Goal: Information Seeking & Learning: Compare options

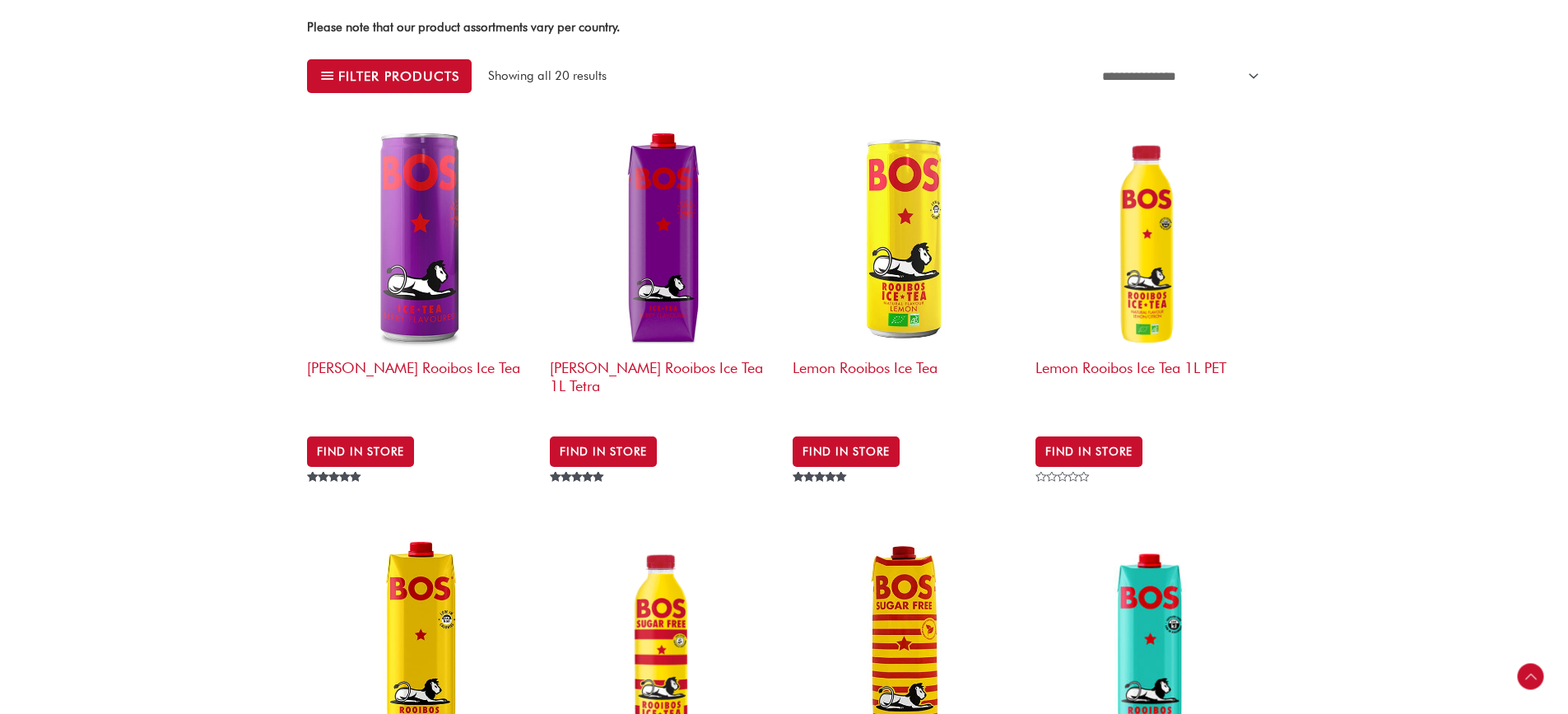
scroll to position [577, 0]
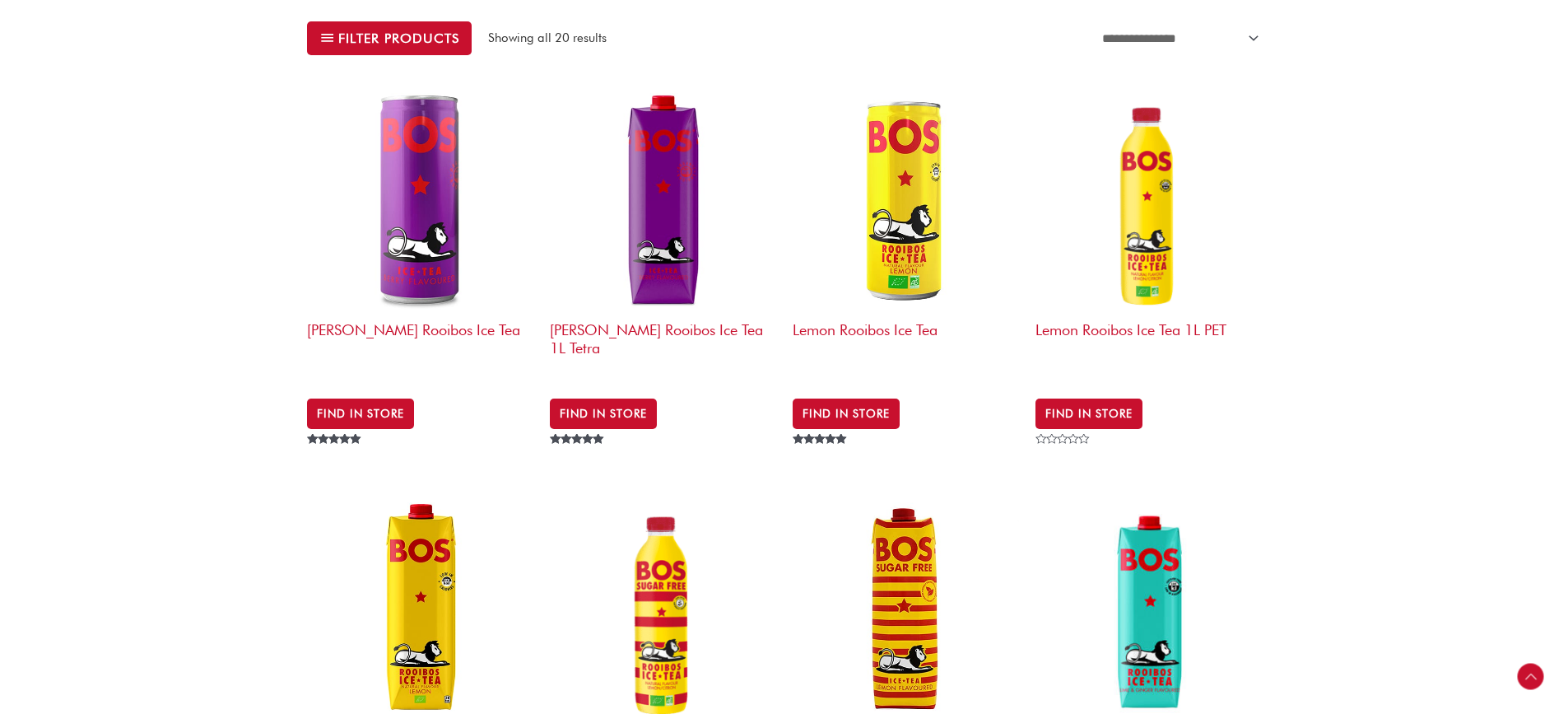
click at [403, 217] on img at bounding box center [420, 200] width 227 height 227
click at [918, 217] on img at bounding box center [906, 200] width 227 height 227
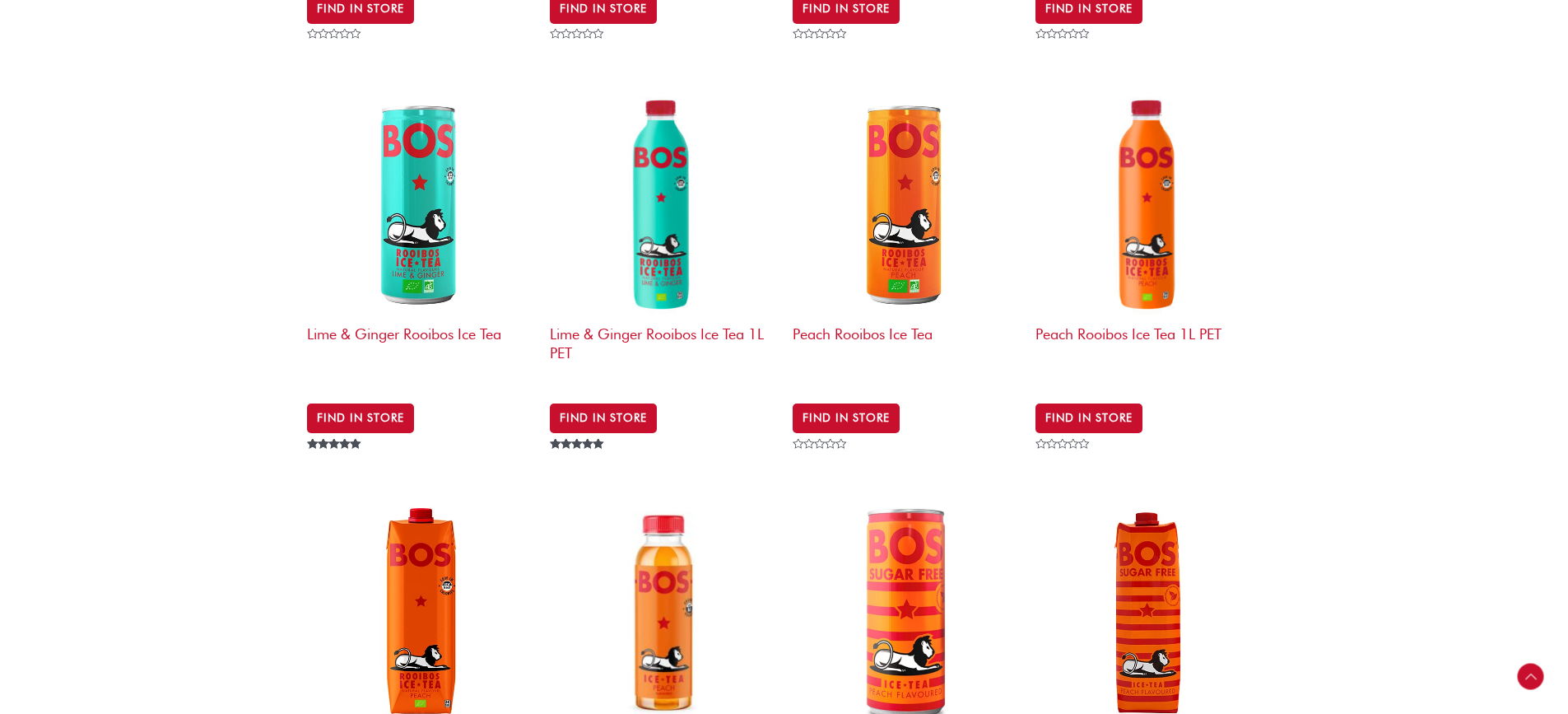
scroll to position [1400, 0]
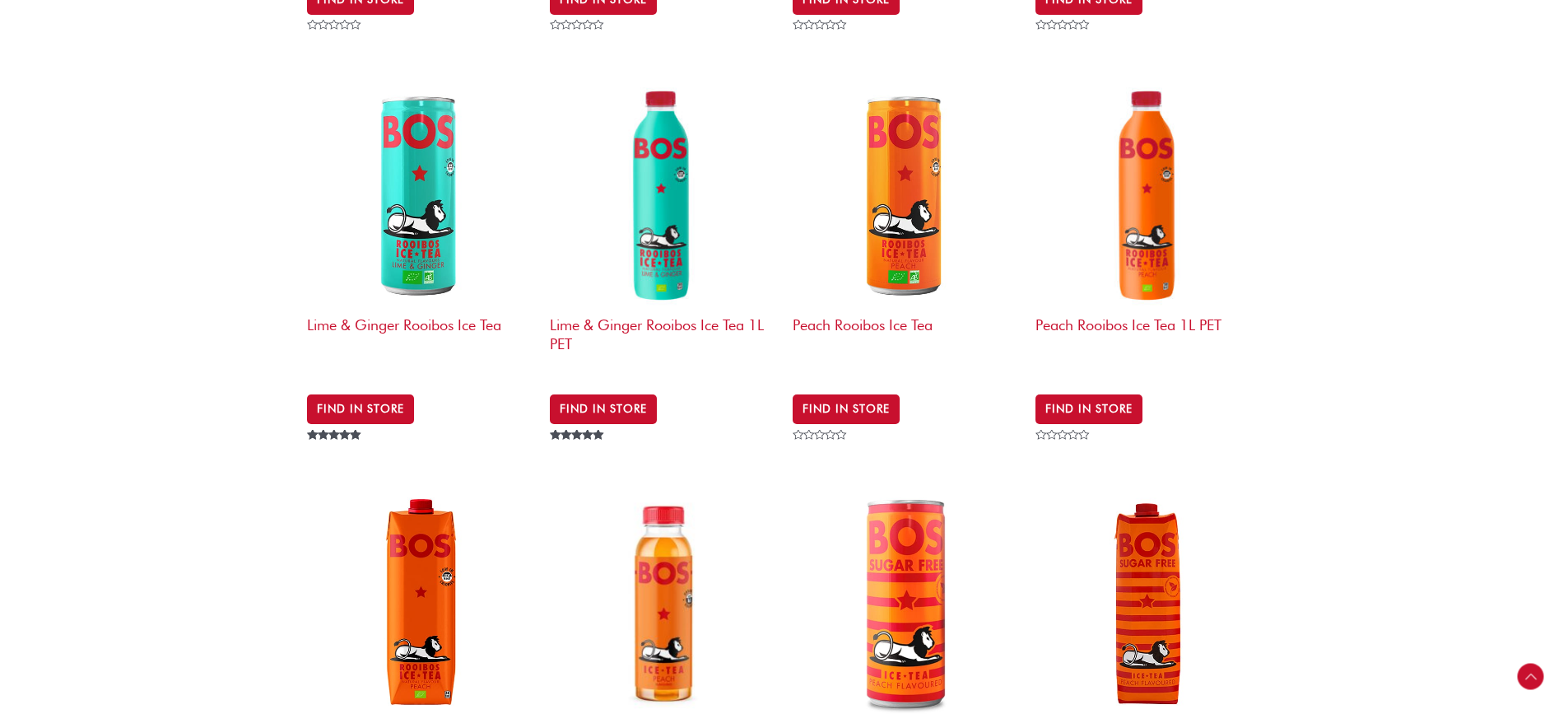
click at [426, 197] on img at bounding box center [420, 195] width 227 height 227
click at [906, 154] on img at bounding box center [906, 195] width 227 height 227
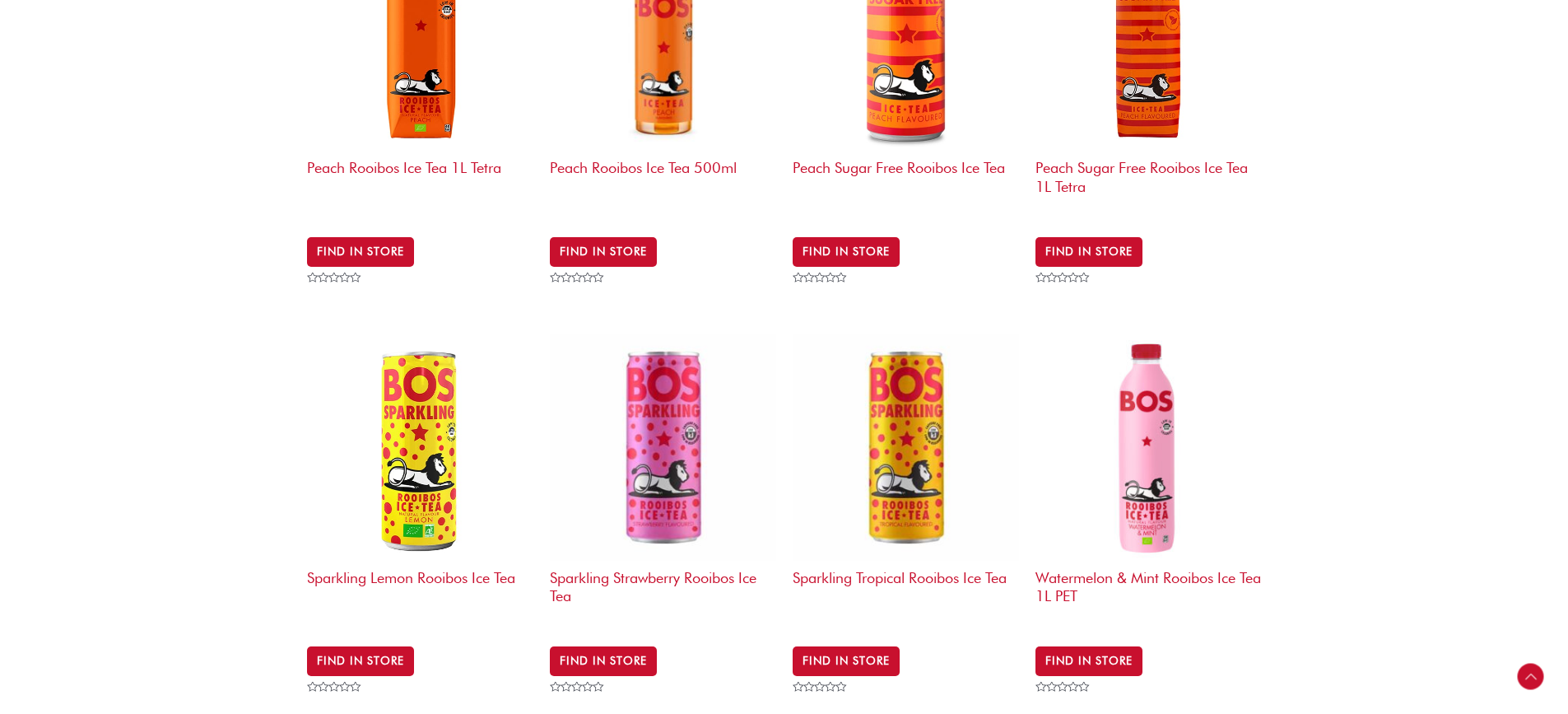
scroll to position [1977, 0]
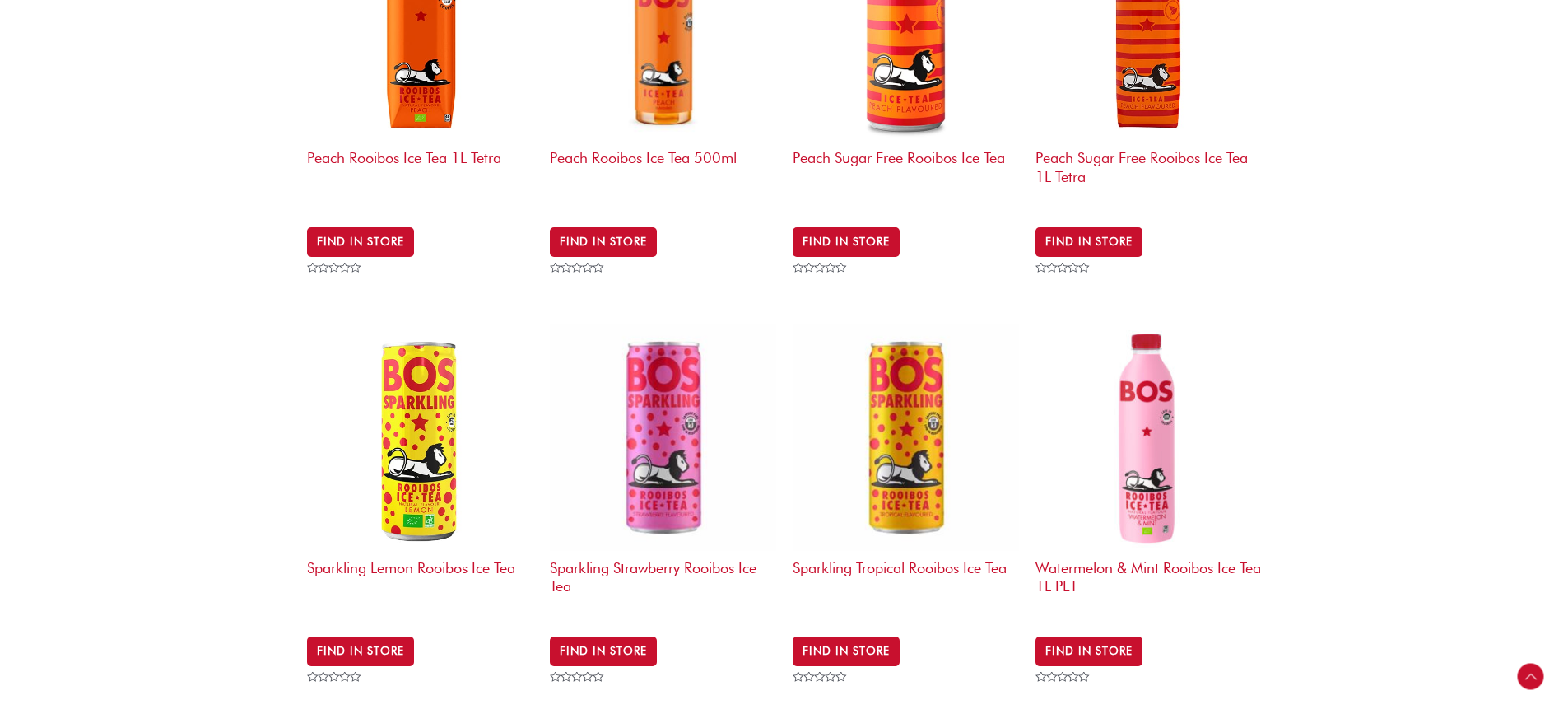
click at [407, 432] on img at bounding box center [420, 438] width 227 height 227
click at [679, 434] on img at bounding box center [663, 438] width 227 height 227
click at [909, 551] on h2 "Sparkling Tropical Rooibos Ice Tea" at bounding box center [906, 582] width 227 height 63
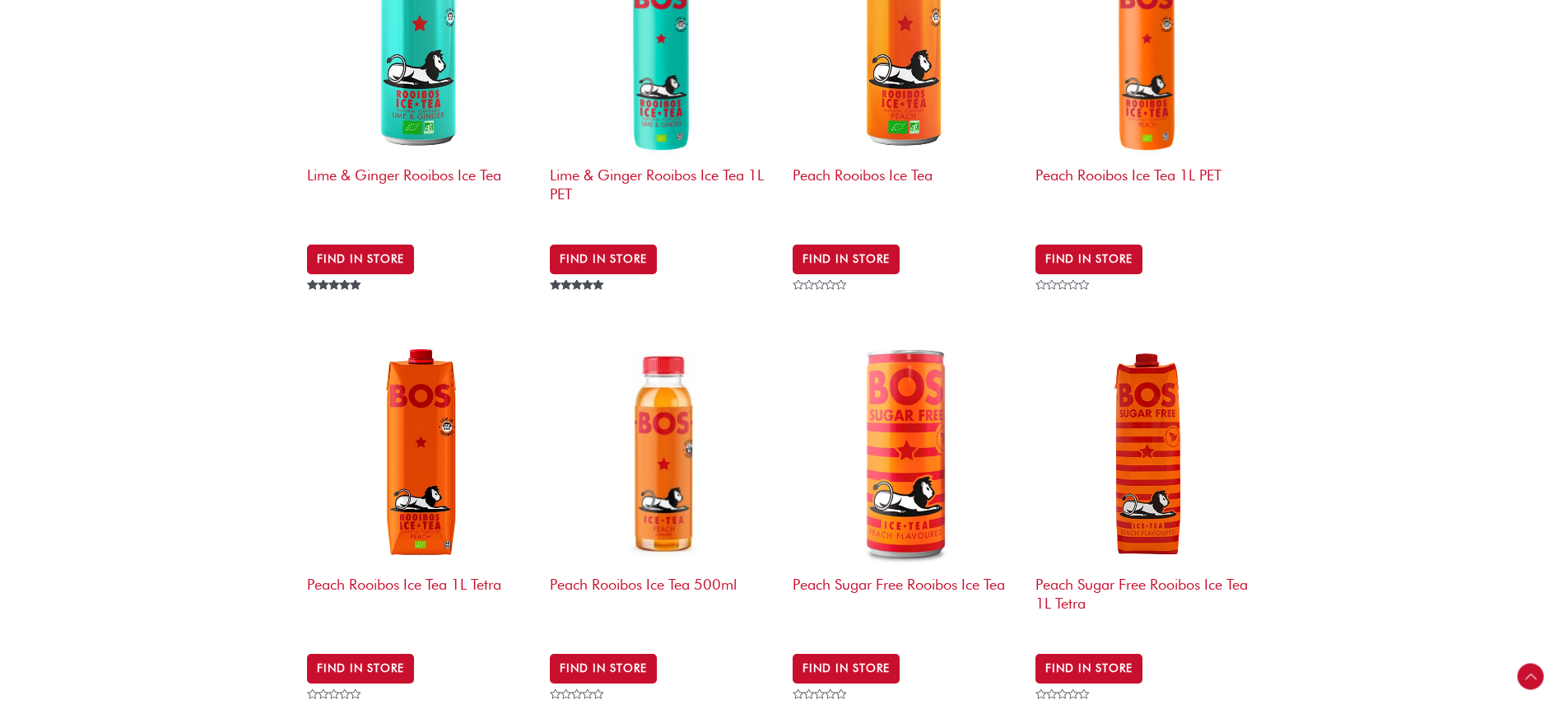
scroll to position [1538, 0]
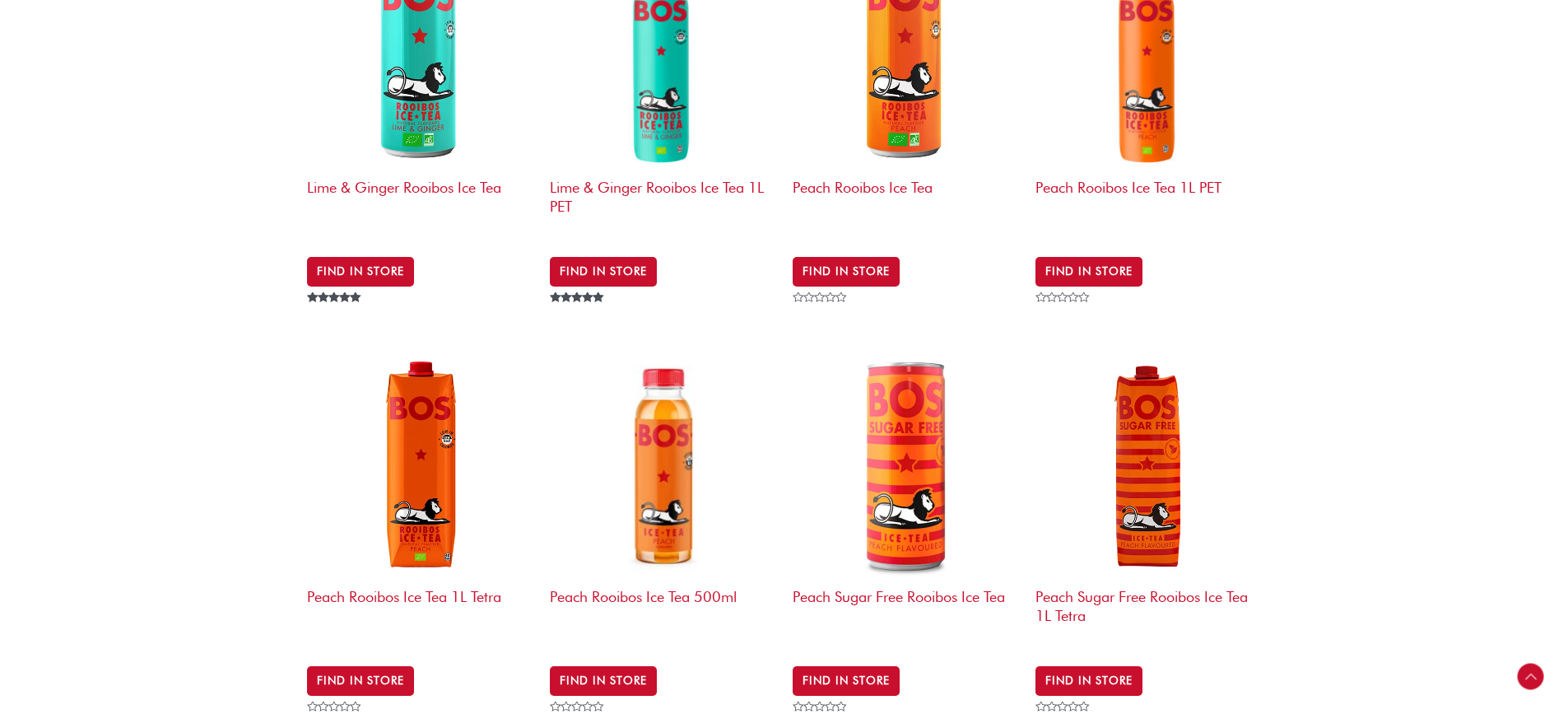
click at [923, 481] on img at bounding box center [906, 466] width 227 height 227
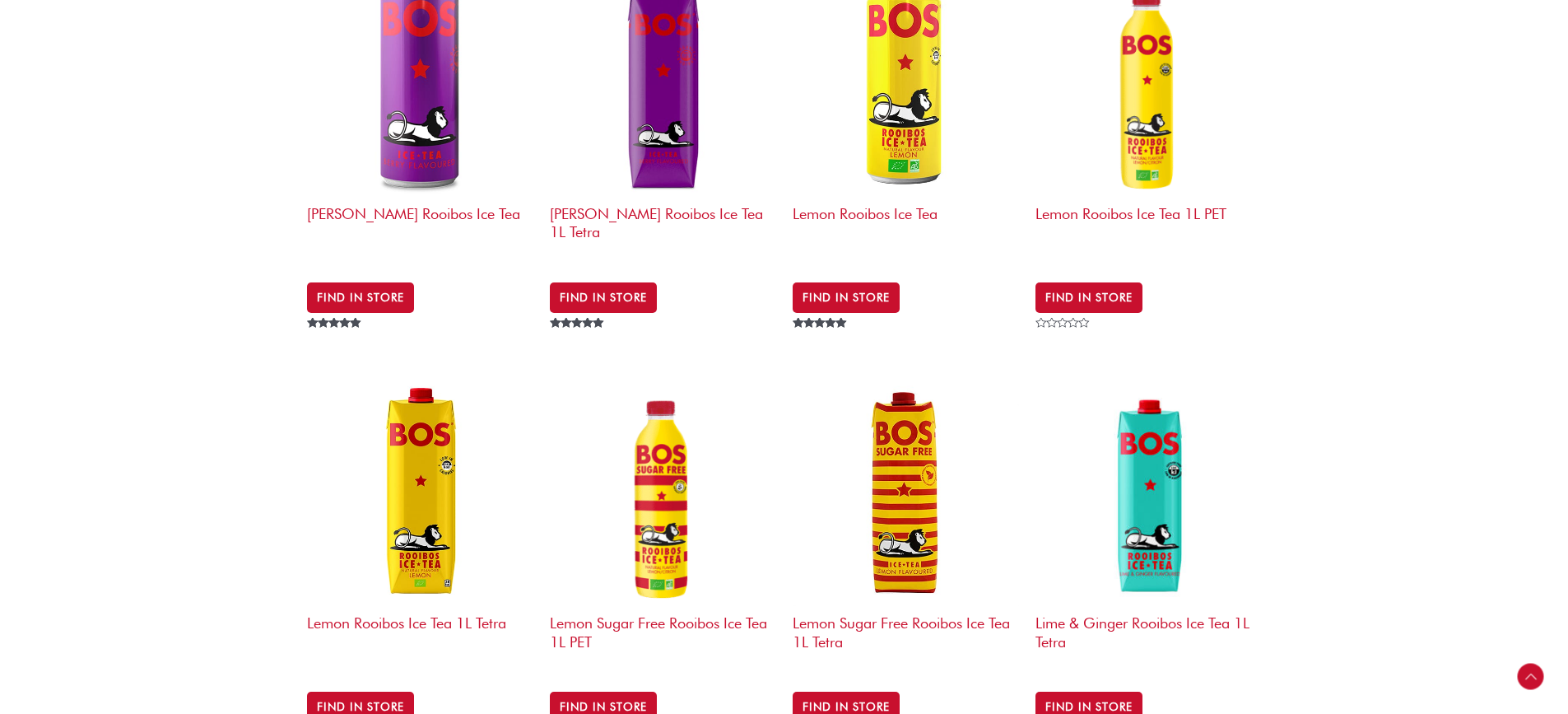
scroll to position [714, 0]
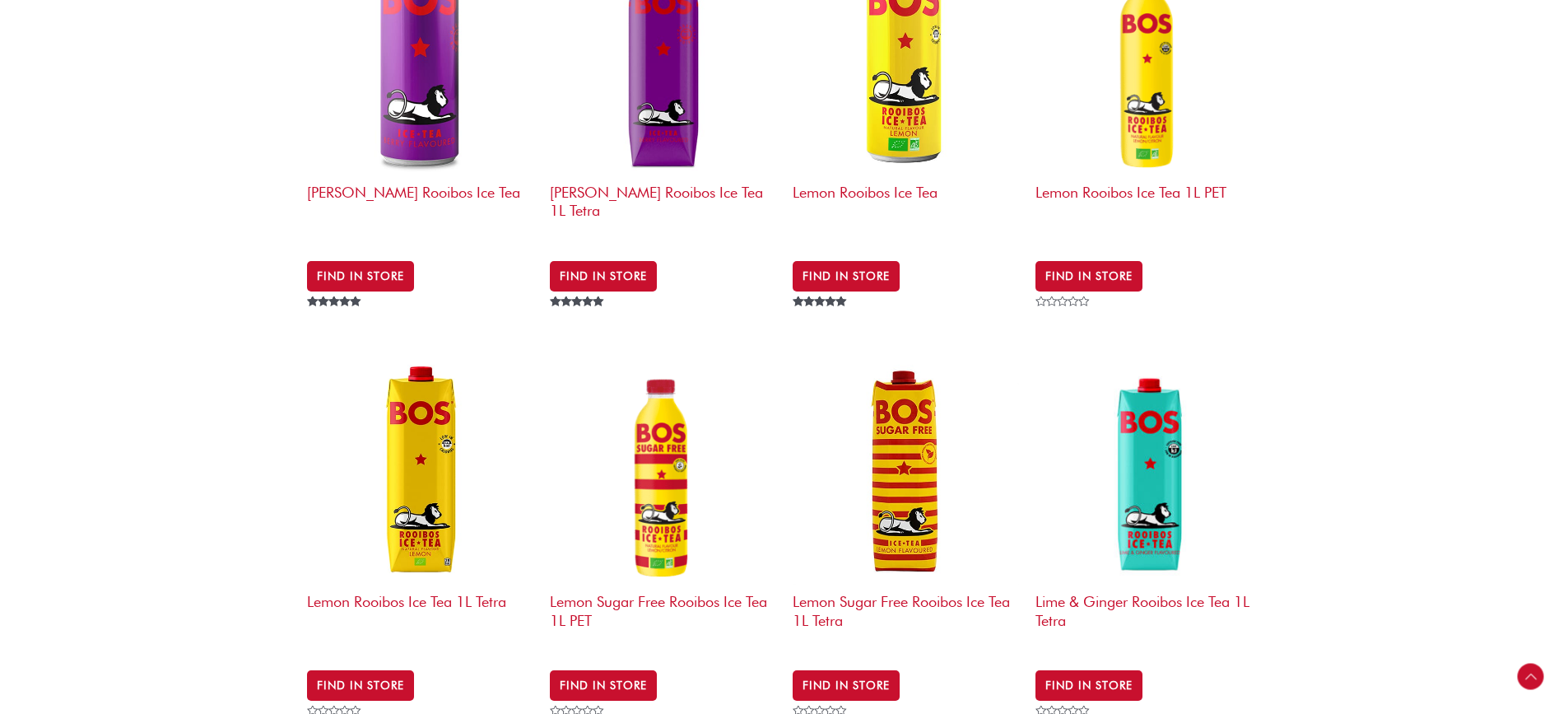
click at [881, 465] on img at bounding box center [906, 471] width 227 height 227
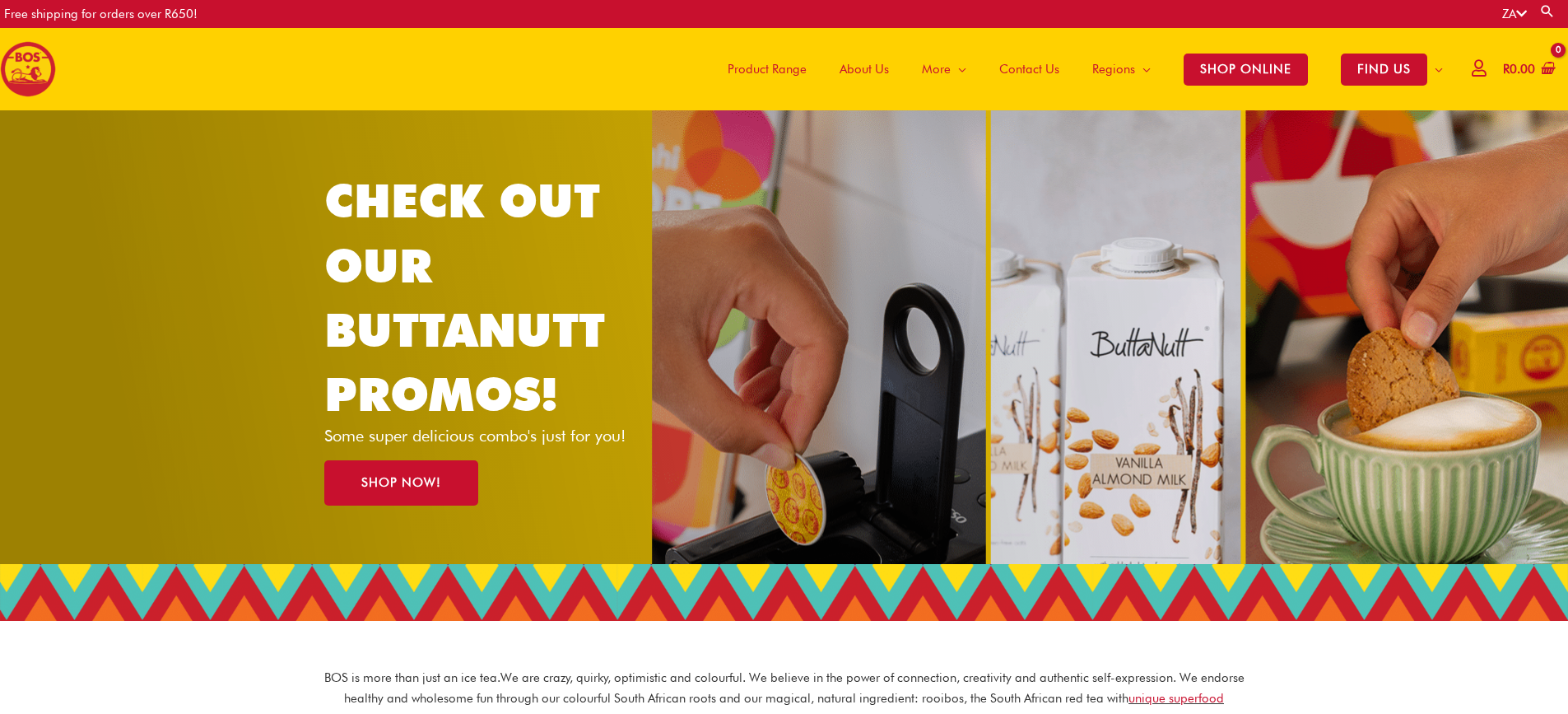
click at [765, 69] on span "Product Range" at bounding box center [768, 69] width 79 height 50
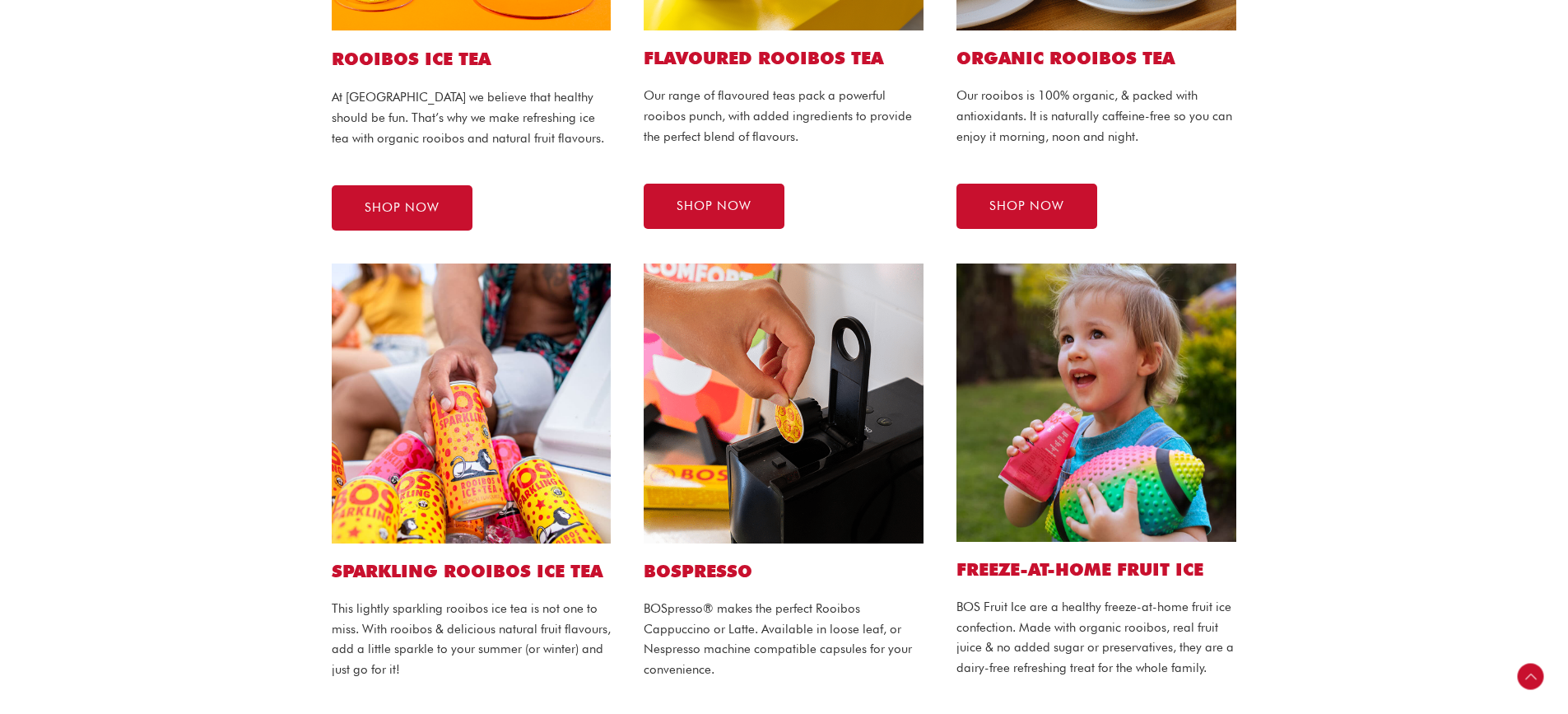
scroll to position [247, 0]
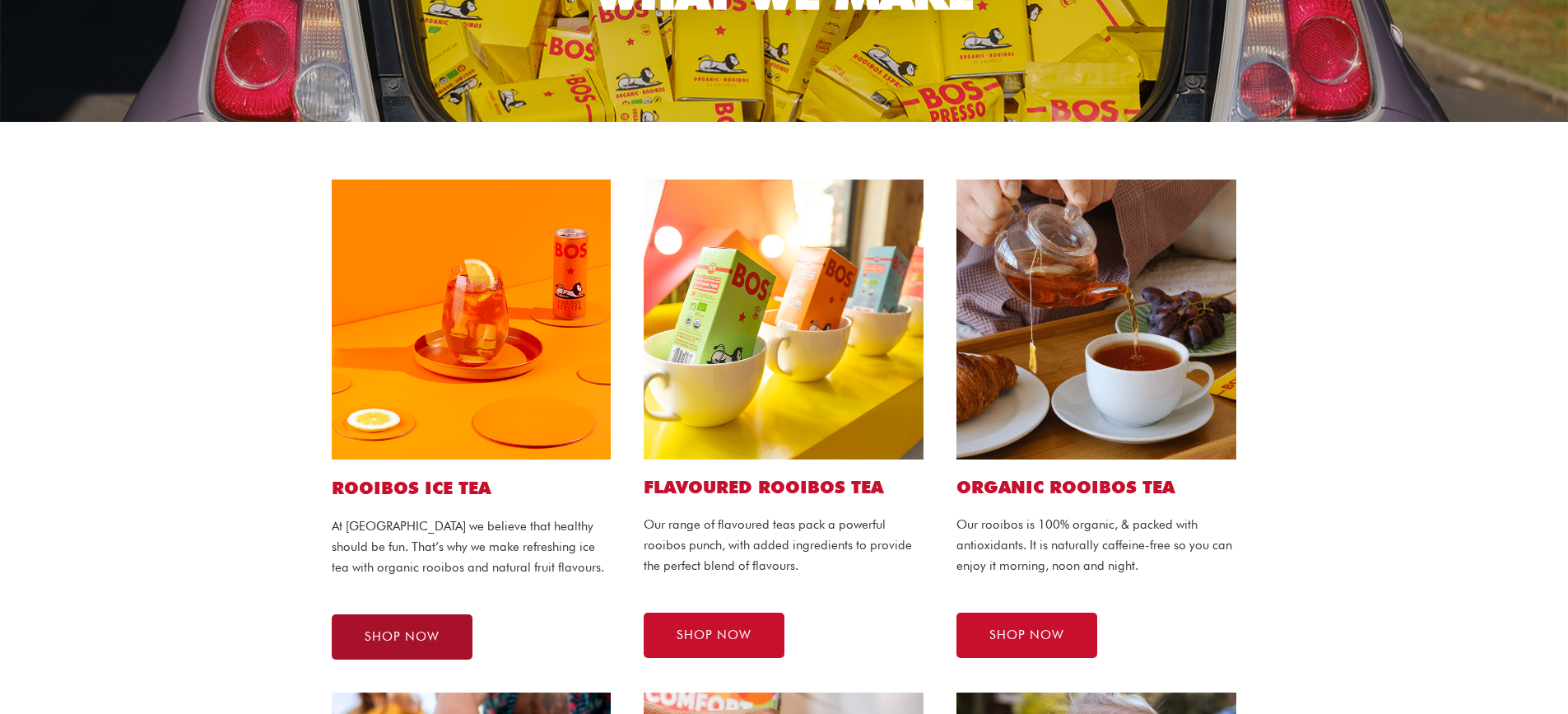
click at [421, 625] on link "SHOP NOW" at bounding box center [402, 637] width 141 height 46
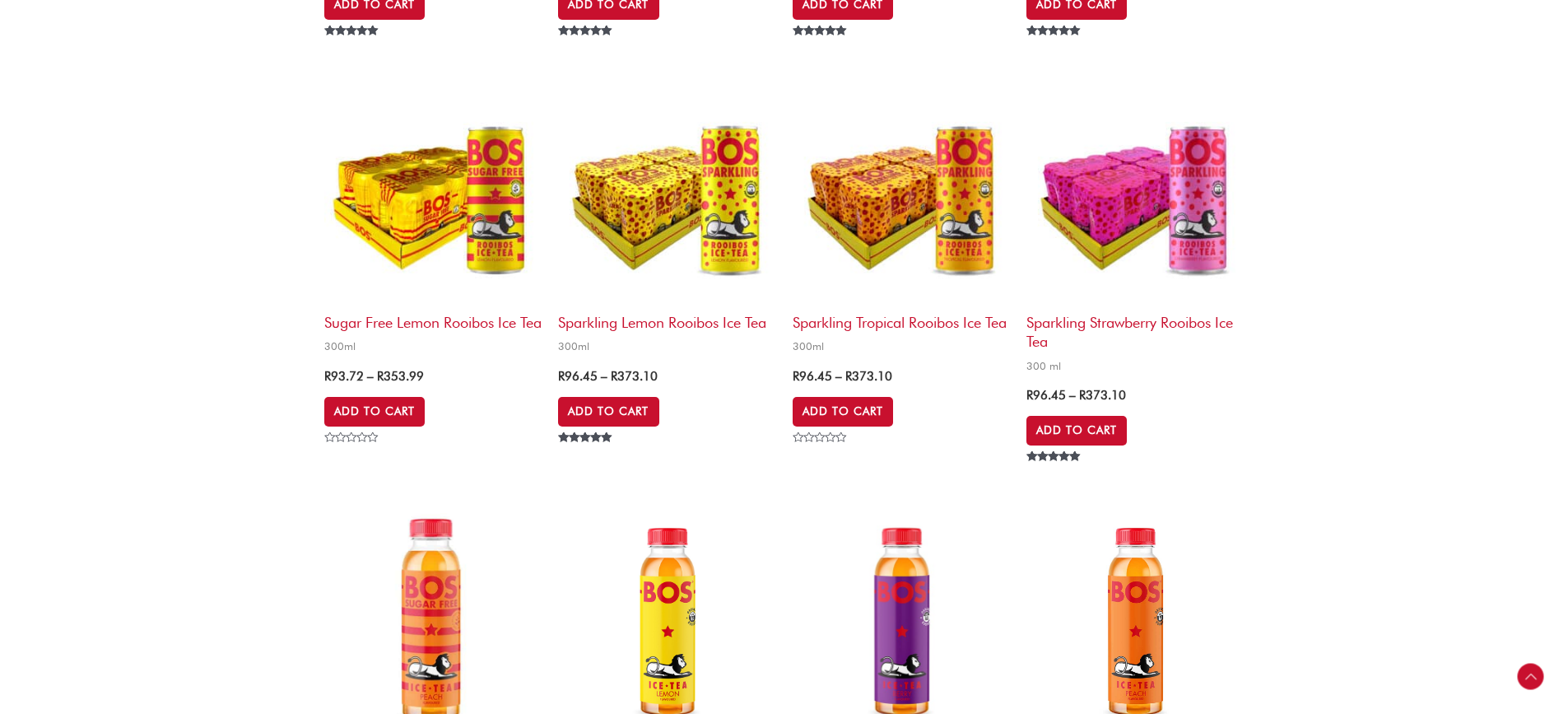
scroll to position [2059, 0]
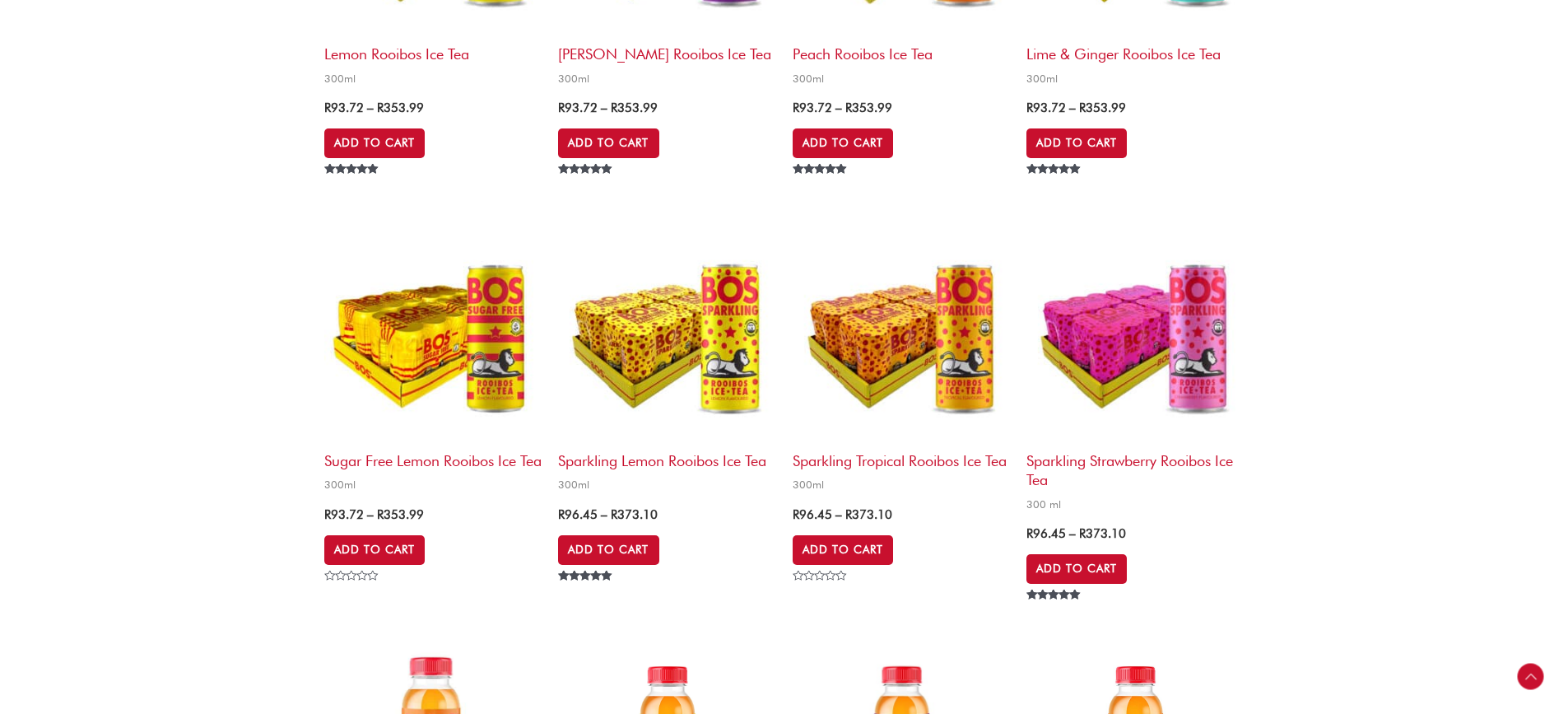
click at [484, 351] on img at bounding box center [433, 335] width 217 height 217
